Goal: Go to known website: Access a specific website the user already knows

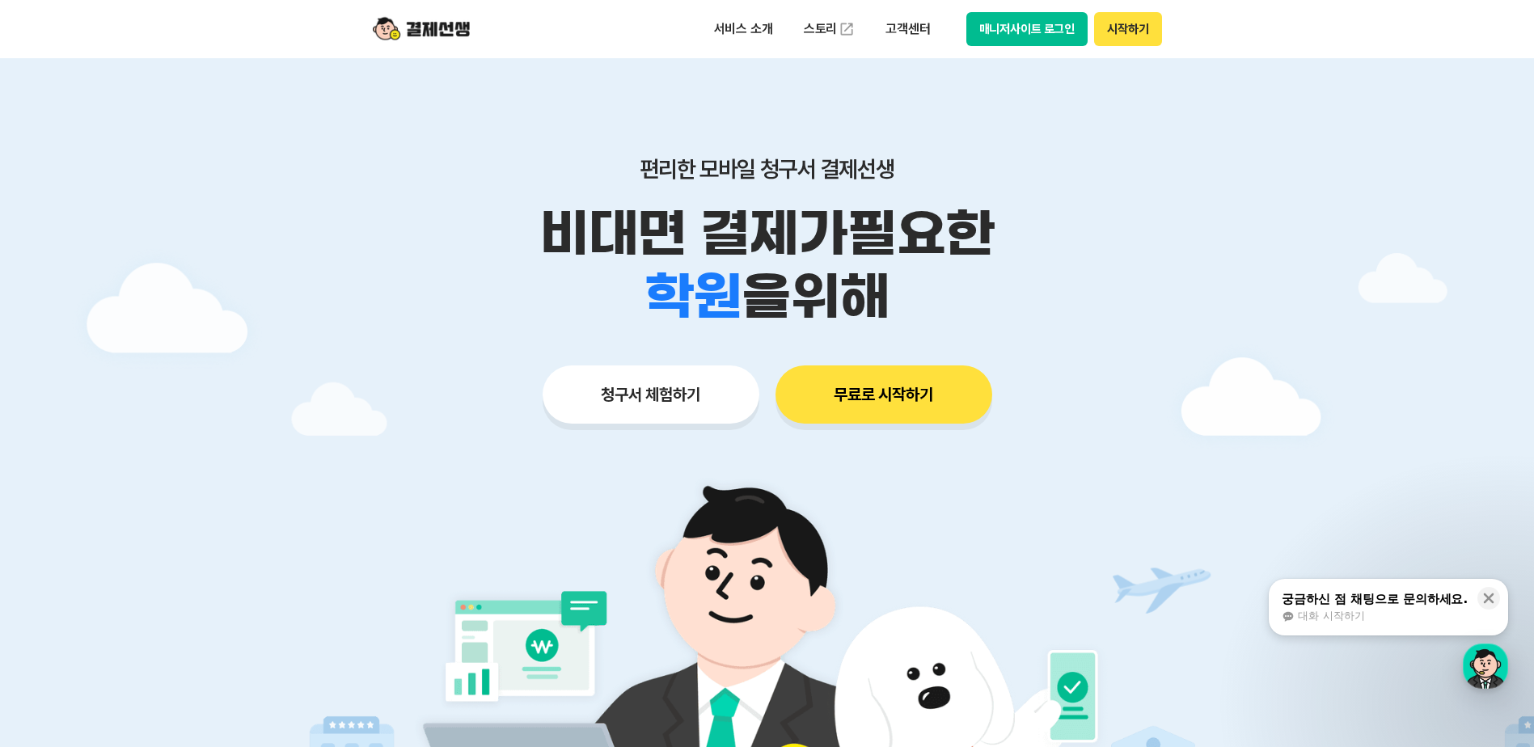
click at [1117, 32] on button "시작하기" at bounding box center [1127, 29] width 67 height 34
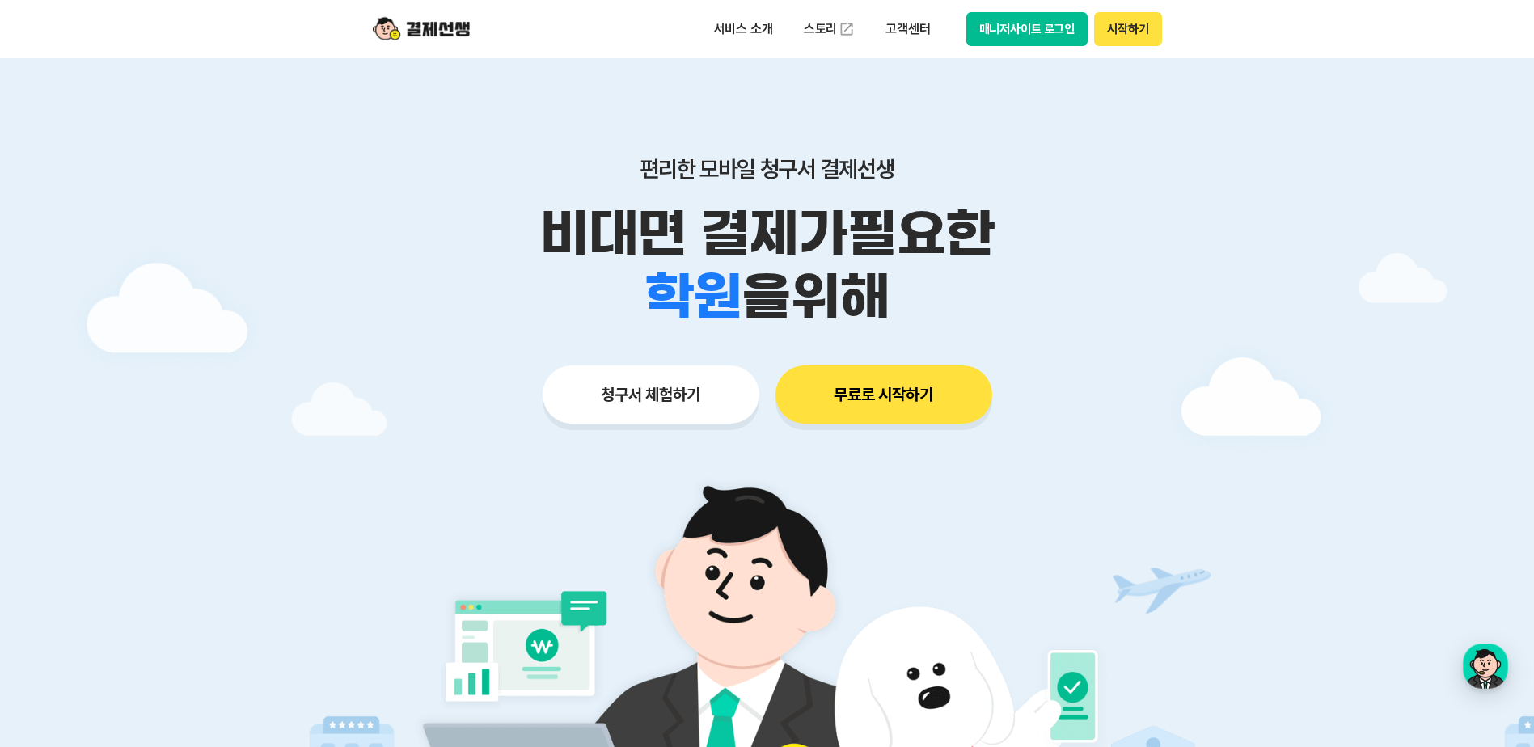
click at [1011, 29] on button "매니저사이트 로그인" at bounding box center [1027, 29] width 122 height 34
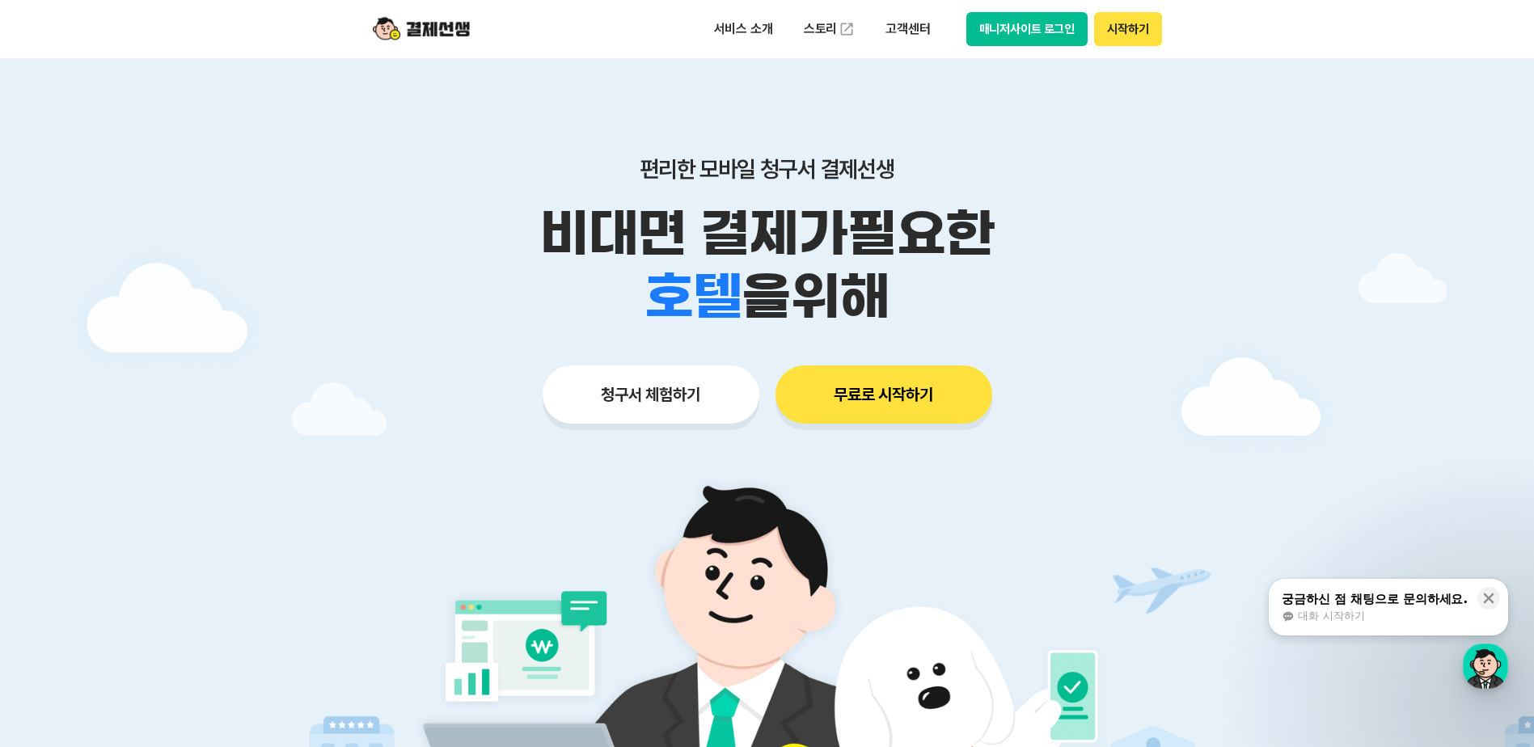
click at [1062, 25] on button "매니저사이트 로그인" at bounding box center [1027, 29] width 122 height 34
